Goal: Information Seeking & Learning: Learn about a topic

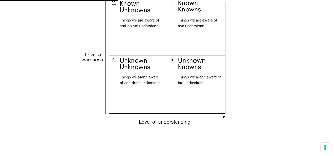
scroll to position [1037, 0]
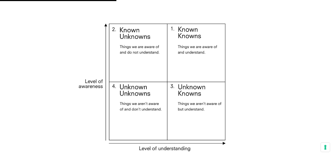
click at [135, 32] on img at bounding box center [167, 87] width 201 height 163
click at [131, 33] on img at bounding box center [167, 87] width 201 height 163
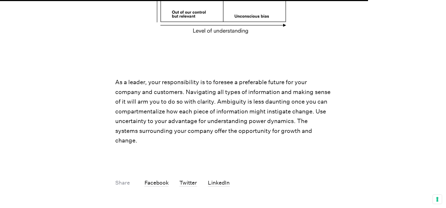
scroll to position [2543, 0]
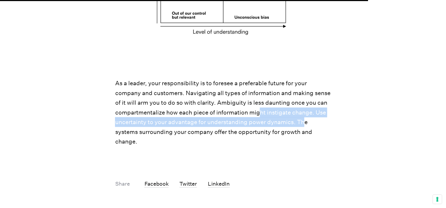
drag, startPoint x: 259, startPoint y: 102, endPoint x: 305, endPoint y: 108, distance: 45.9
click at [305, 108] on p "As a leader, your responsibility is to foresee a preferable future for your com…" at bounding box center [223, 112] width 216 height 68
drag, startPoint x: 305, startPoint y: 108, endPoint x: 220, endPoint y: 98, distance: 84.9
click at [248, 104] on p "As a leader, your responsibility is to foresee a preferable future for your com…" at bounding box center [223, 112] width 216 height 68
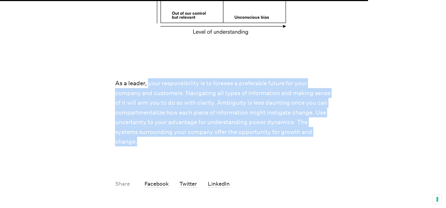
drag, startPoint x: 148, startPoint y: 73, endPoint x: 310, endPoint y: 121, distance: 168.4
click at [310, 121] on p "As a leader, your responsibility is to foresee a preferable future for your com…" at bounding box center [223, 112] width 216 height 68
copy p "your responsibility is to foresee a preferable future for your company and cust…"
